Goal: Find contact information: Find contact information

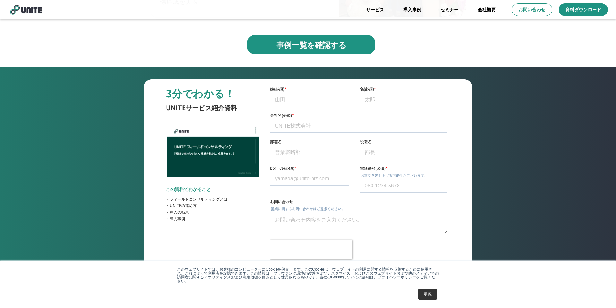
scroll to position [2321, 0]
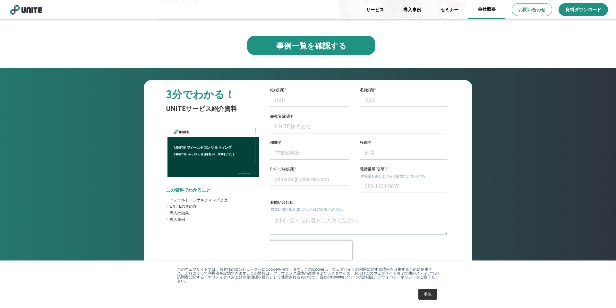
click at [491, 11] on link "会社概要" at bounding box center [486, 9] width 37 height 19
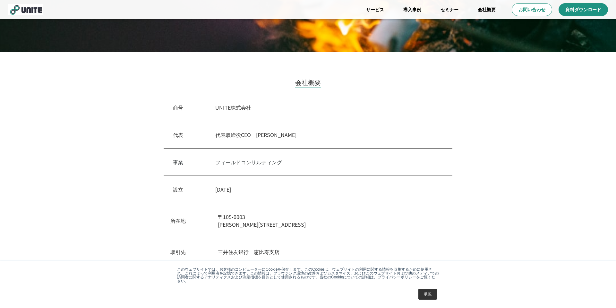
scroll to position [138, 0]
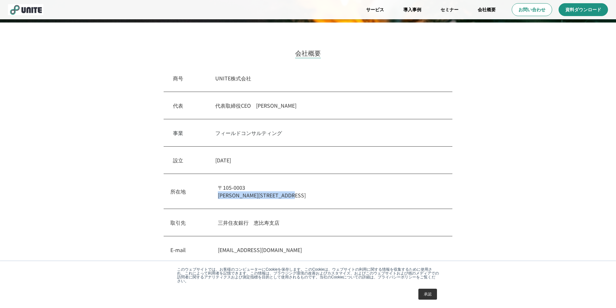
drag, startPoint x: 333, startPoint y: 196, endPoint x: 219, endPoint y: 196, distance: 114.0
click at [219, 196] on p "[STREET_ADDRESS][PERSON_NAME]内幸町" at bounding box center [332, 190] width 228 height 15
copy p "[PERSON_NAME][STREET_ADDRESS]"
drag, startPoint x: 281, startPoint y: 105, endPoint x: 260, endPoint y: 103, distance: 20.6
click at [260, 103] on p "代表取締役CEO　[PERSON_NAME]" at bounding box center [329, 105] width 228 height 8
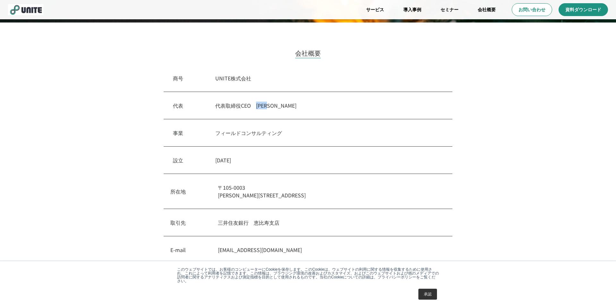
copy p "[PERSON_NAME]"
